Goal: Find specific page/section: Find specific page/section

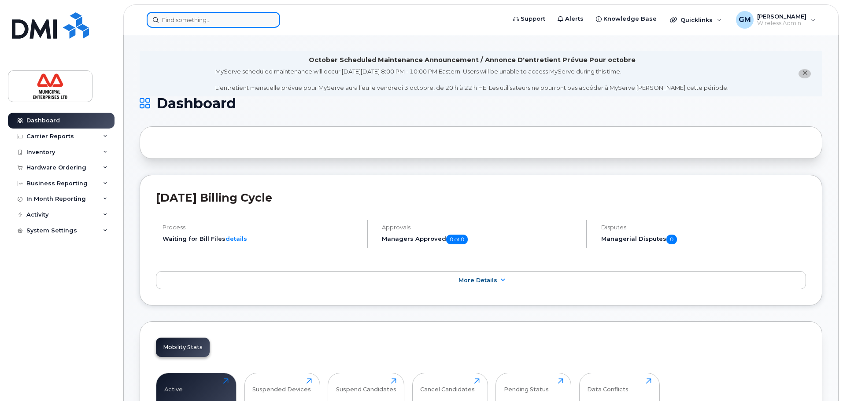
click at [198, 20] on input at bounding box center [213, 20] width 133 height 16
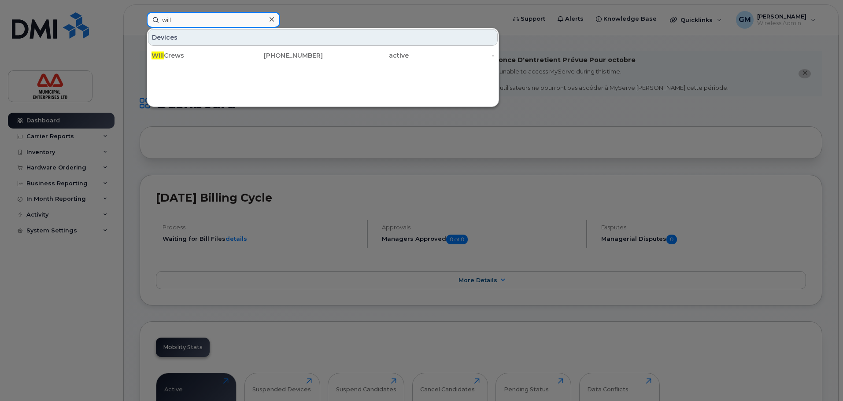
drag, startPoint x: 184, startPoint y: 23, endPoint x: 126, endPoint y: 15, distance: 59.1
click at [140, 15] on div "will Devices Will Crews 902-220-8511 active -" at bounding box center [323, 20] width 367 height 16
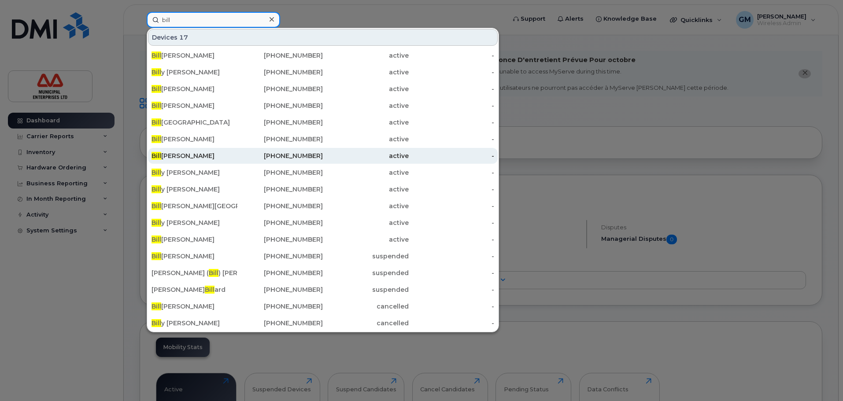
type input "bill"
click at [175, 154] on div "Bill Ward" at bounding box center [194, 155] width 86 height 9
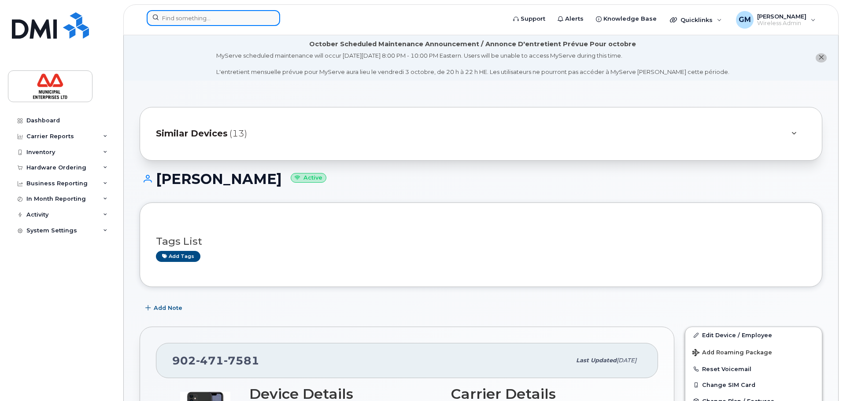
click at [217, 10] on input at bounding box center [213, 18] width 133 height 16
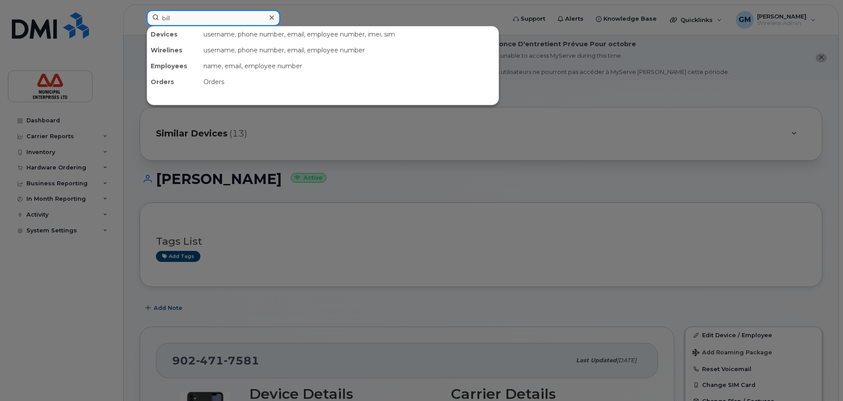
type input "[PERSON_NAME]"
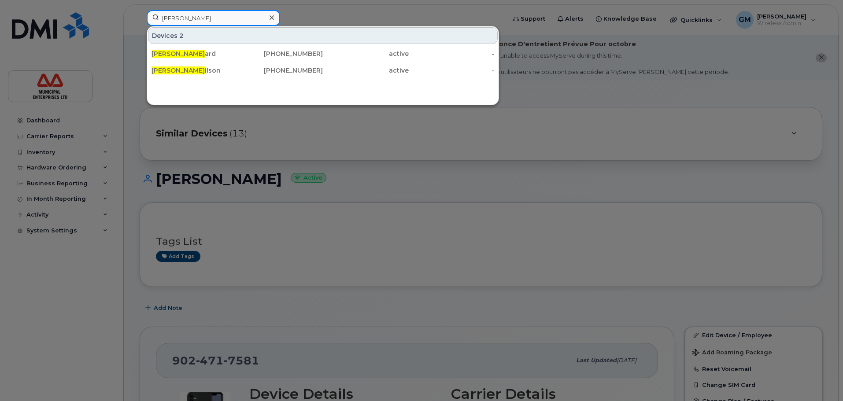
drag, startPoint x: 221, startPoint y: 19, endPoint x: 0, endPoint y: 19, distance: 220.6
click at [140, 19] on div "bill w Devices 2 [PERSON_NAME] [PHONE_NUMBER] active - [PERSON_NAME] [PHONE_NUM…" at bounding box center [323, 19] width 367 height 19
type input "w"
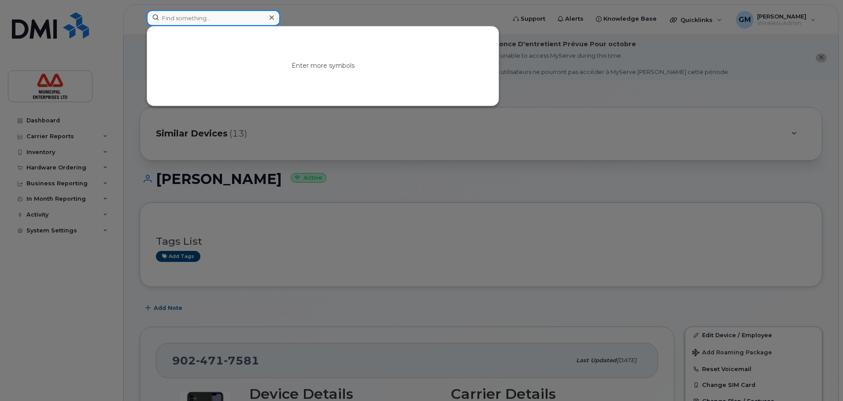
type input "i"
type input "[PERSON_NAME]"
drag, startPoint x: 229, startPoint y: 14, endPoint x: 0, endPoint y: 42, distance: 231.1
click at [140, 29] on div "[PERSON_NAME] No results" at bounding box center [323, 19] width 367 height 19
click at [215, 26] on input at bounding box center [213, 18] width 133 height 16
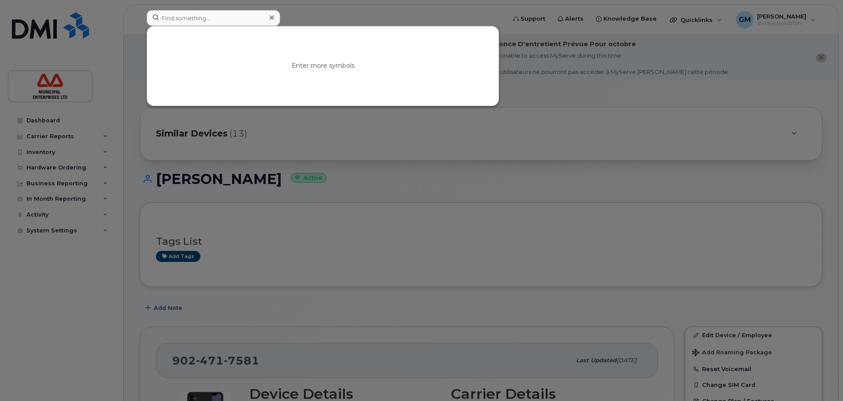
click at [219, 2] on div at bounding box center [421, 200] width 843 height 401
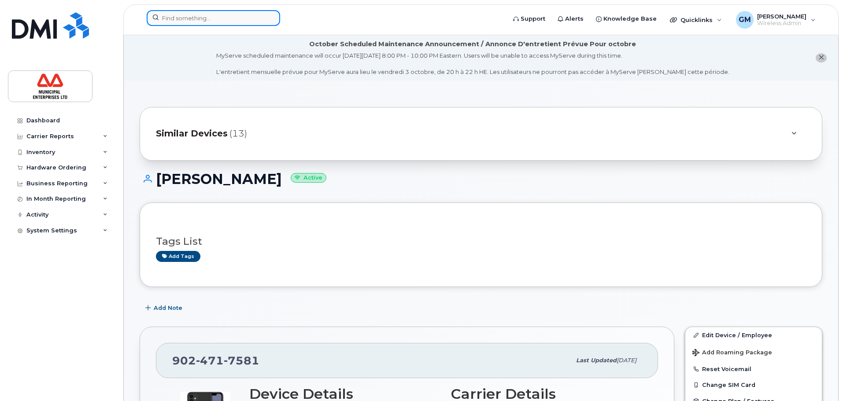
click at [217, 14] on input at bounding box center [213, 18] width 133 height 16
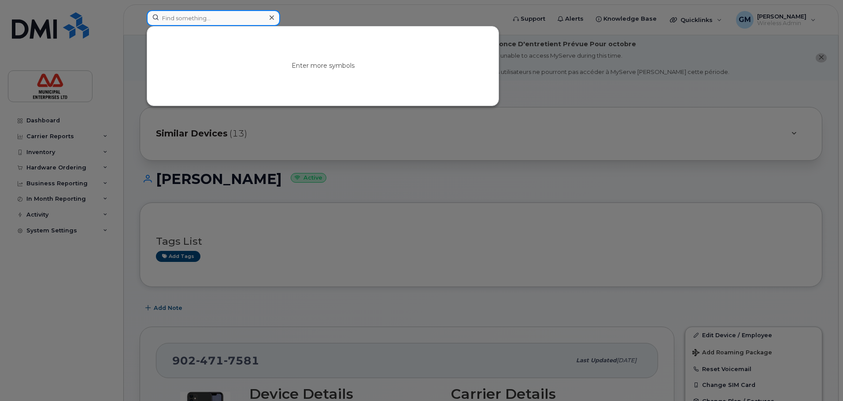
click at [184, 16] on input at bounding box center [213, 18] width 133 height 16
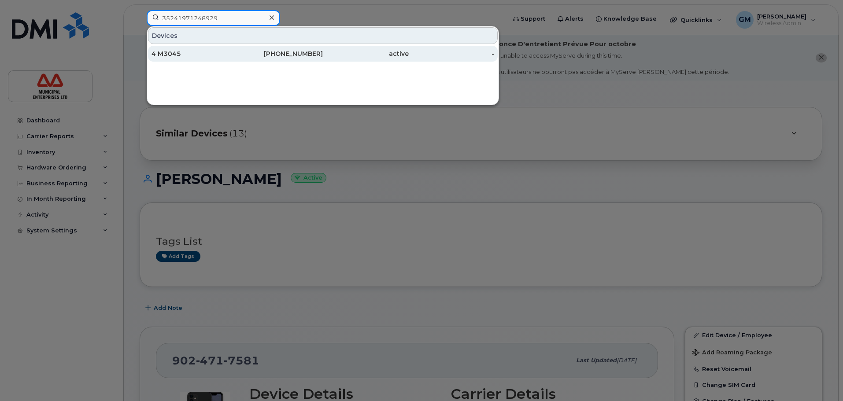
type input "35241971248929"
click at [336, 56] on div "active" at bounding box center [366, 53] width 86 height 9
